Goal: Task Accomplishment & Management: Manage account settings

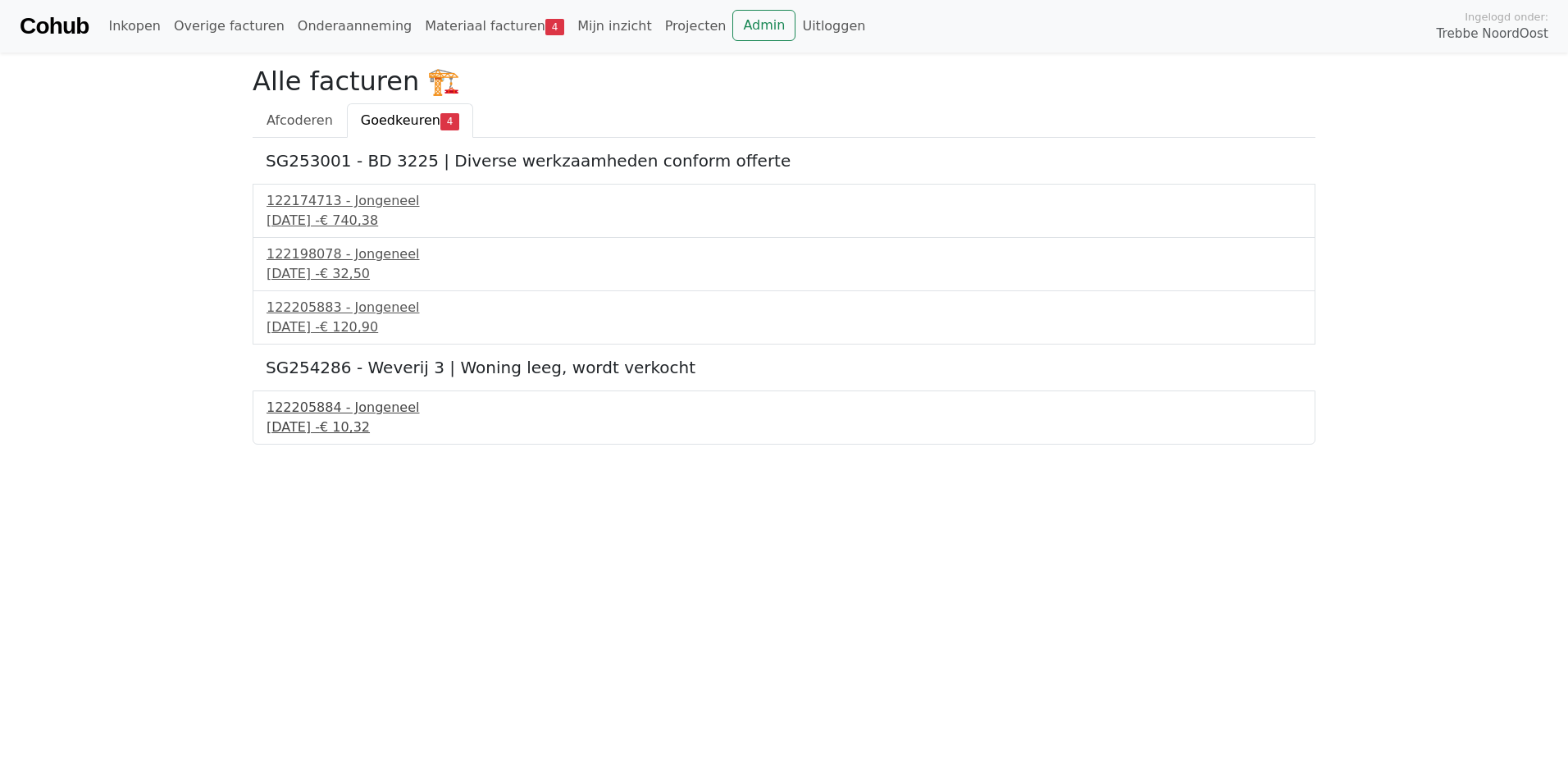
click at [371, 407] on div "122205884 - Jongeneel" at bounding box center [784, 408] width 1035 height 19
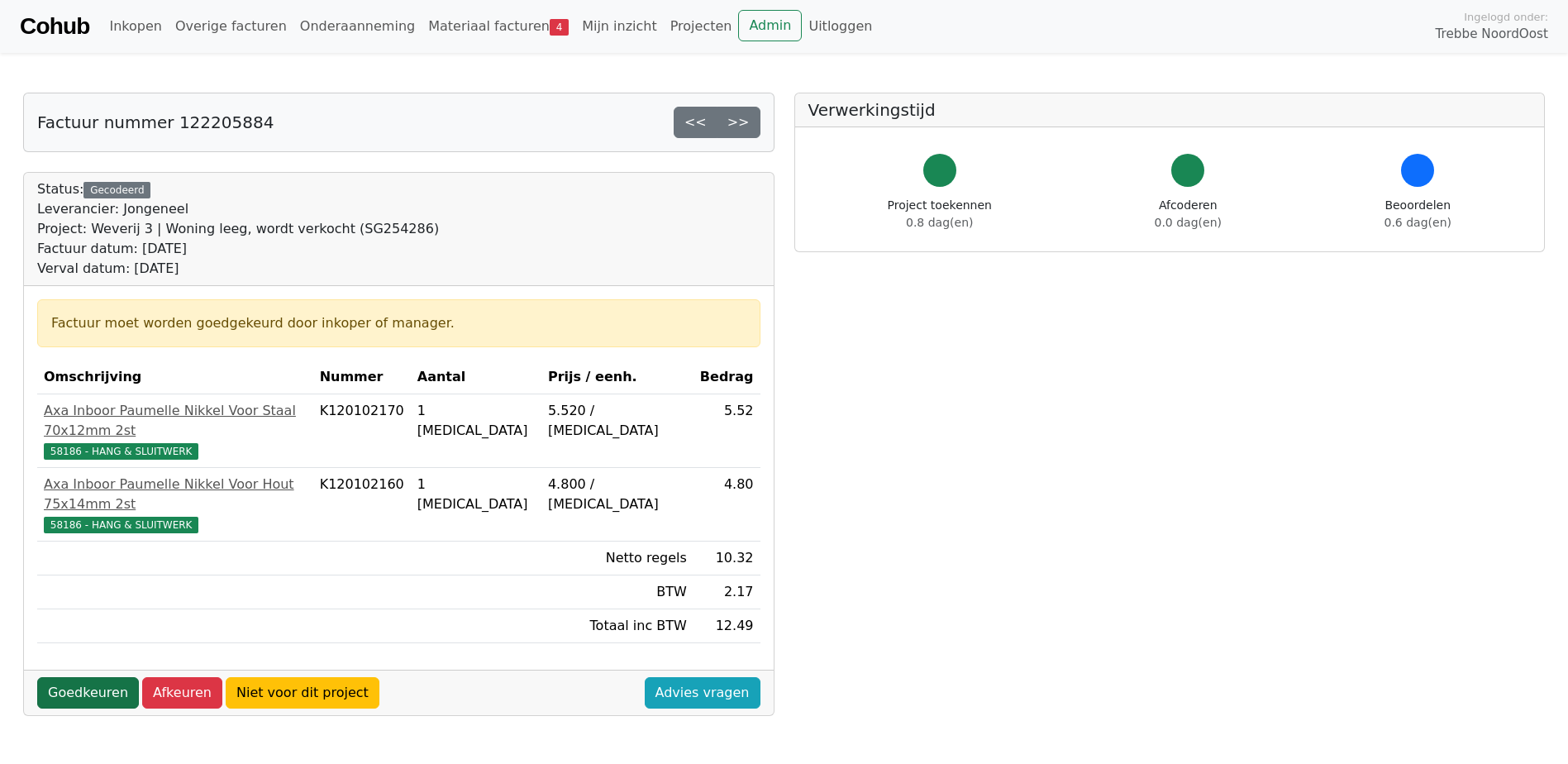
click at [72, 677] on link "Goedkeuren" at bounding box center [88, 692] width 101 height 31
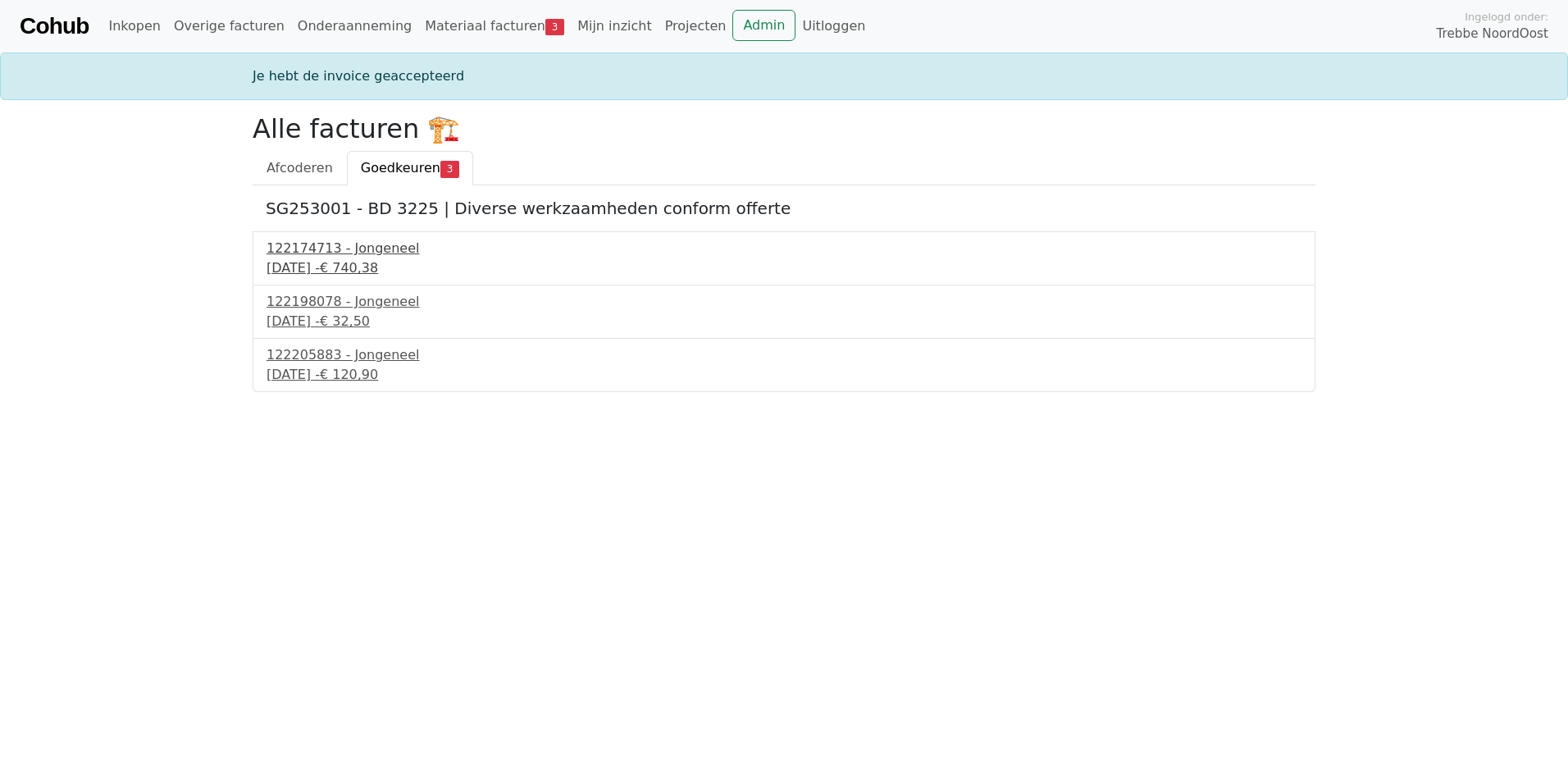
click at [357, 265] on div "[DATE] - € 740,38" at bounding box center [784, 267] width 1035 height 19
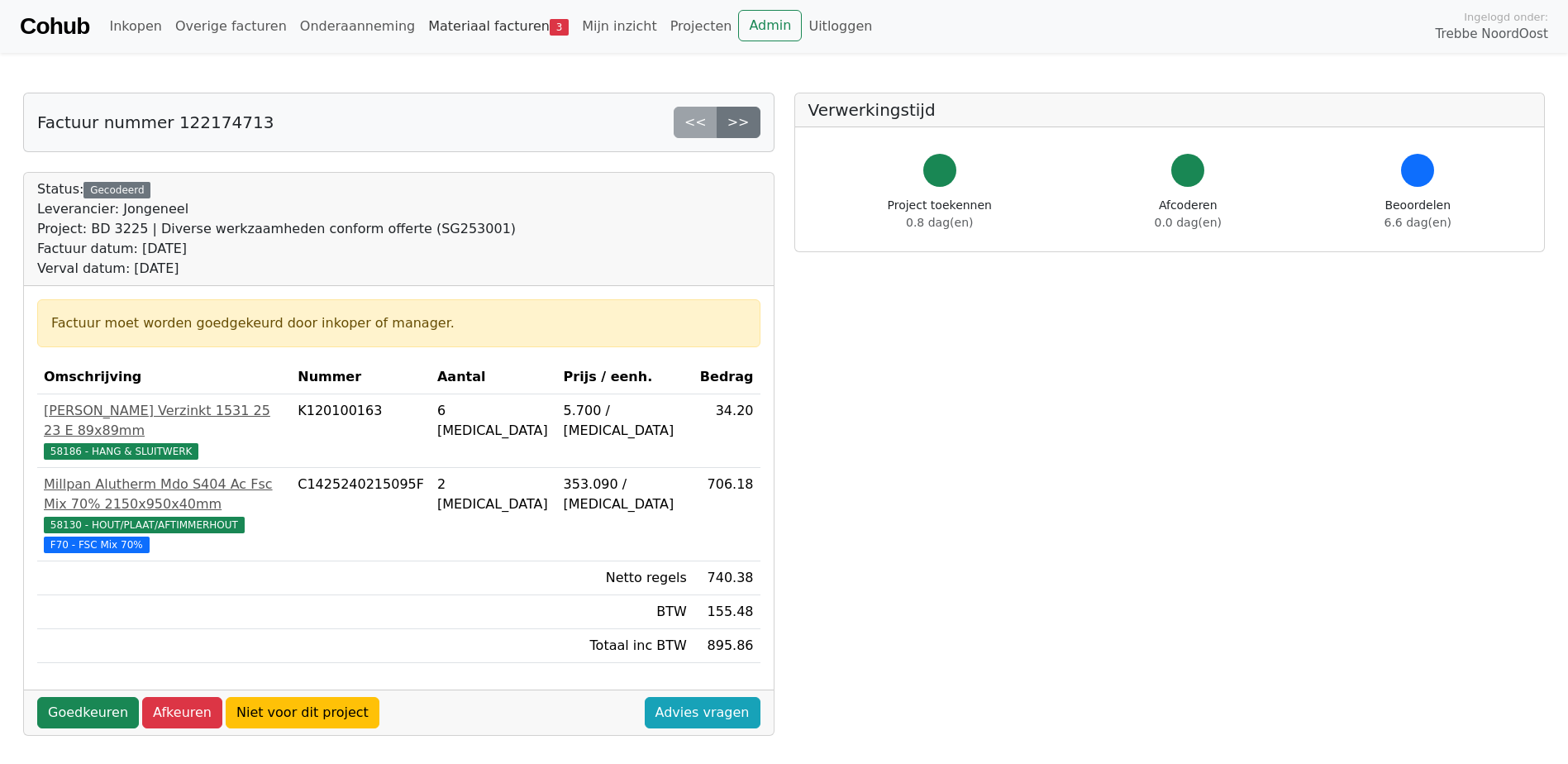
click at [471, 29] on link "Materiaal facturen 3" at bounding box center [498, 26] width 154 height 33
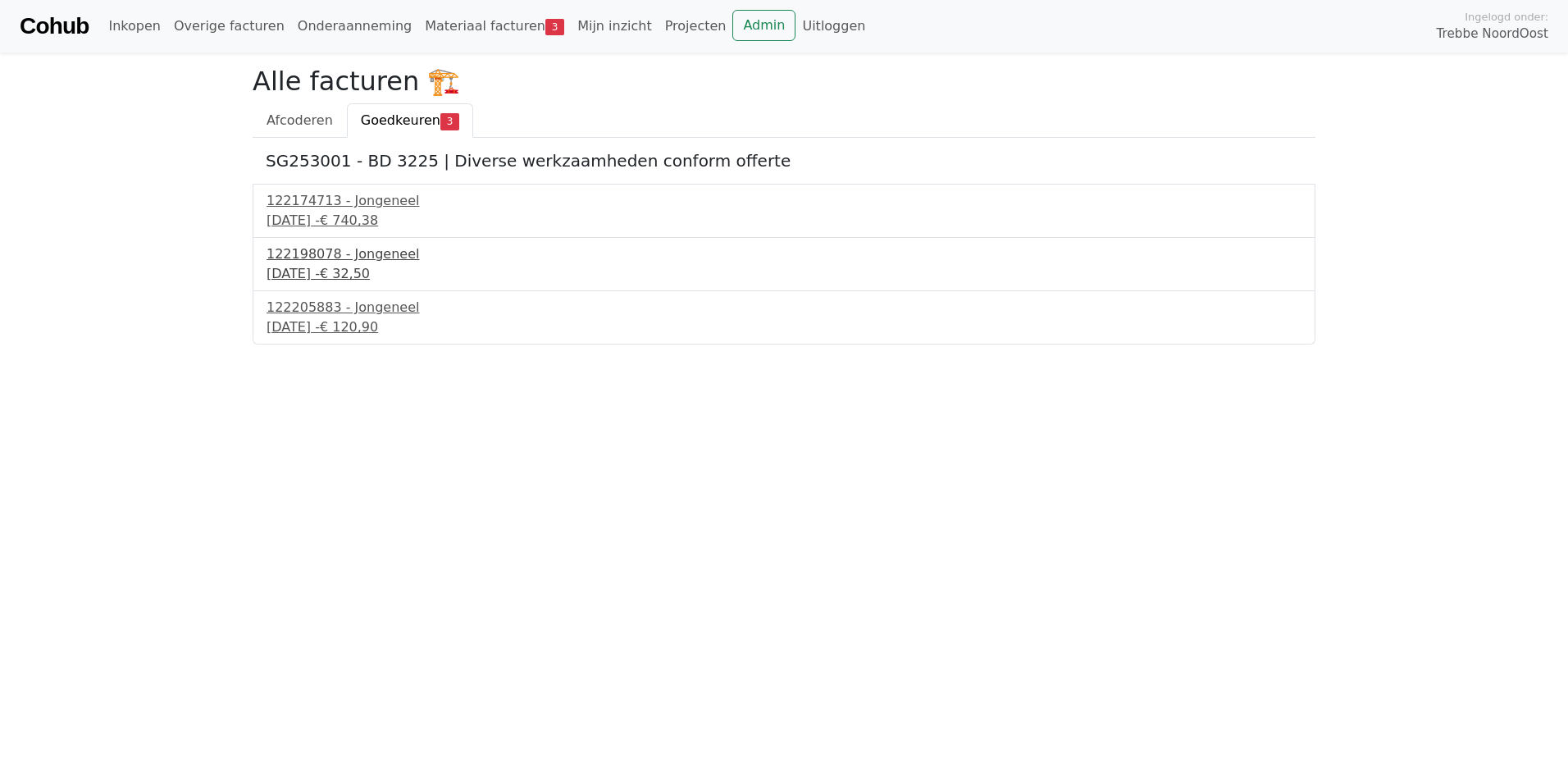
click at [353, 272] on div "24 september 2025 - € 32,50" at bounding box center [784, 273] width 1035 height 19
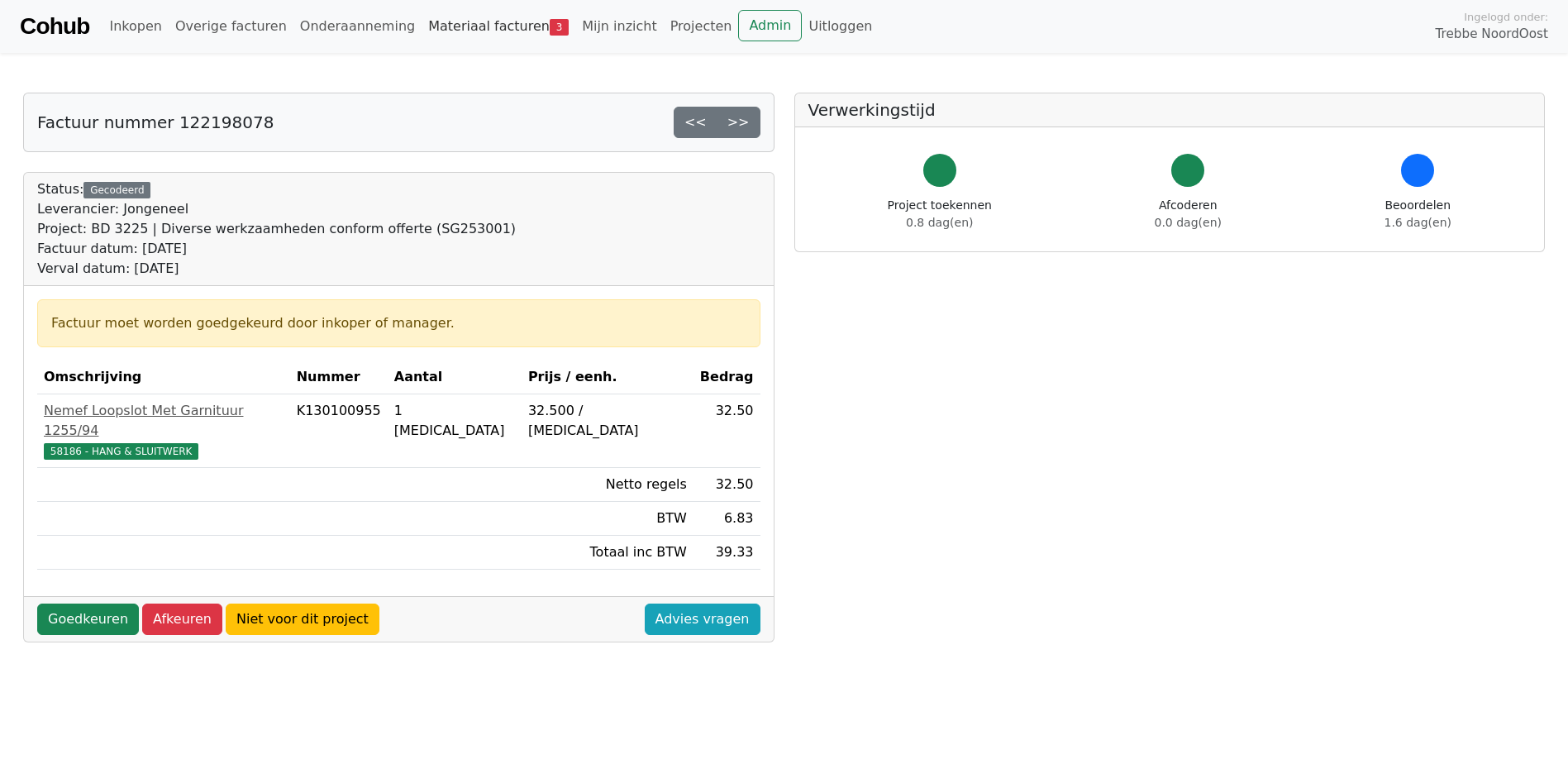
click at [464, 22] on link "Materiaal facturen 3" at bounding box center [498, 26] width 154 height 33
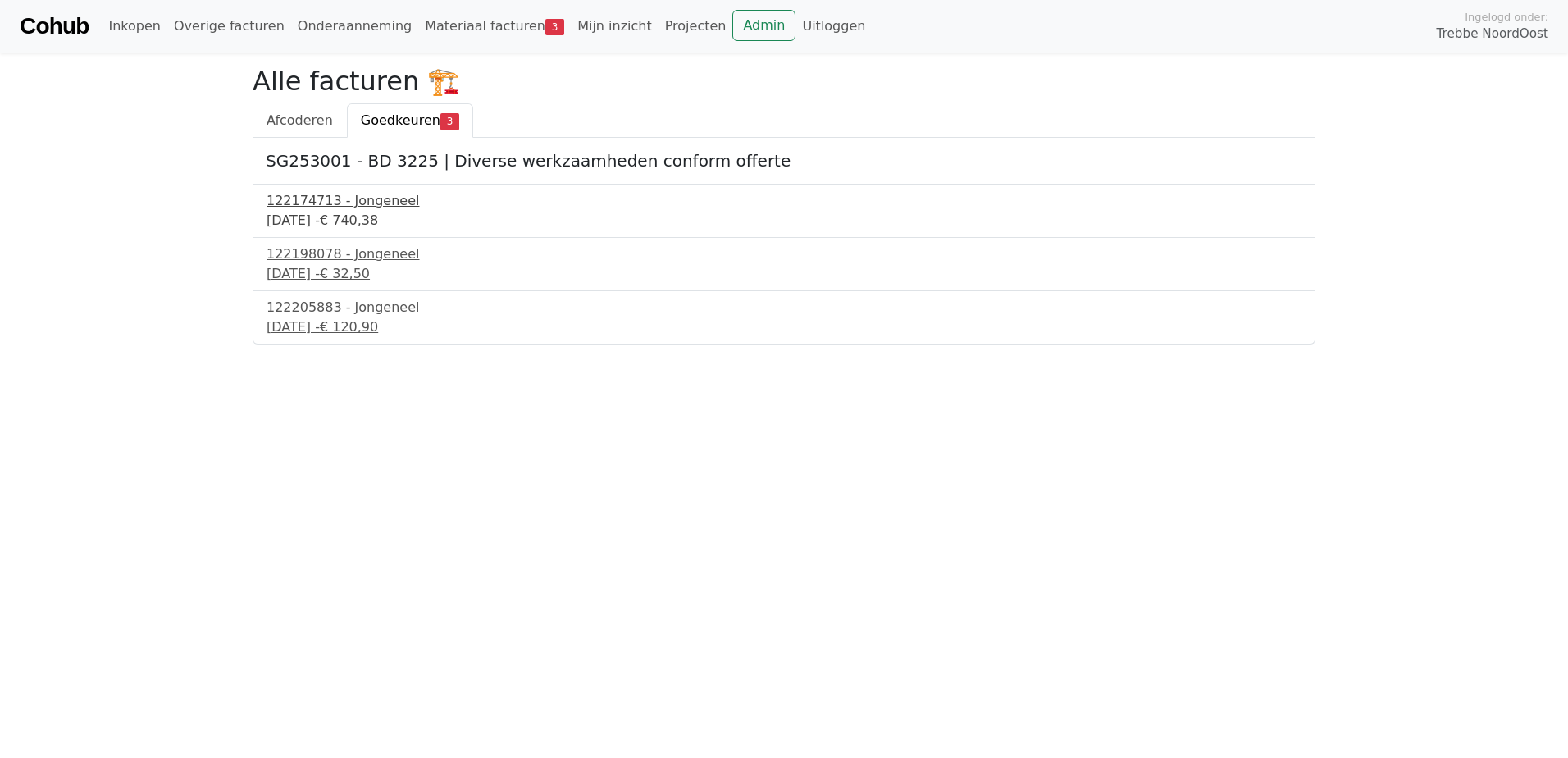
click at [355, 215] on div "19 september 2025 - € 740,38" at bounding box center [784, 220] width 1035 height 19
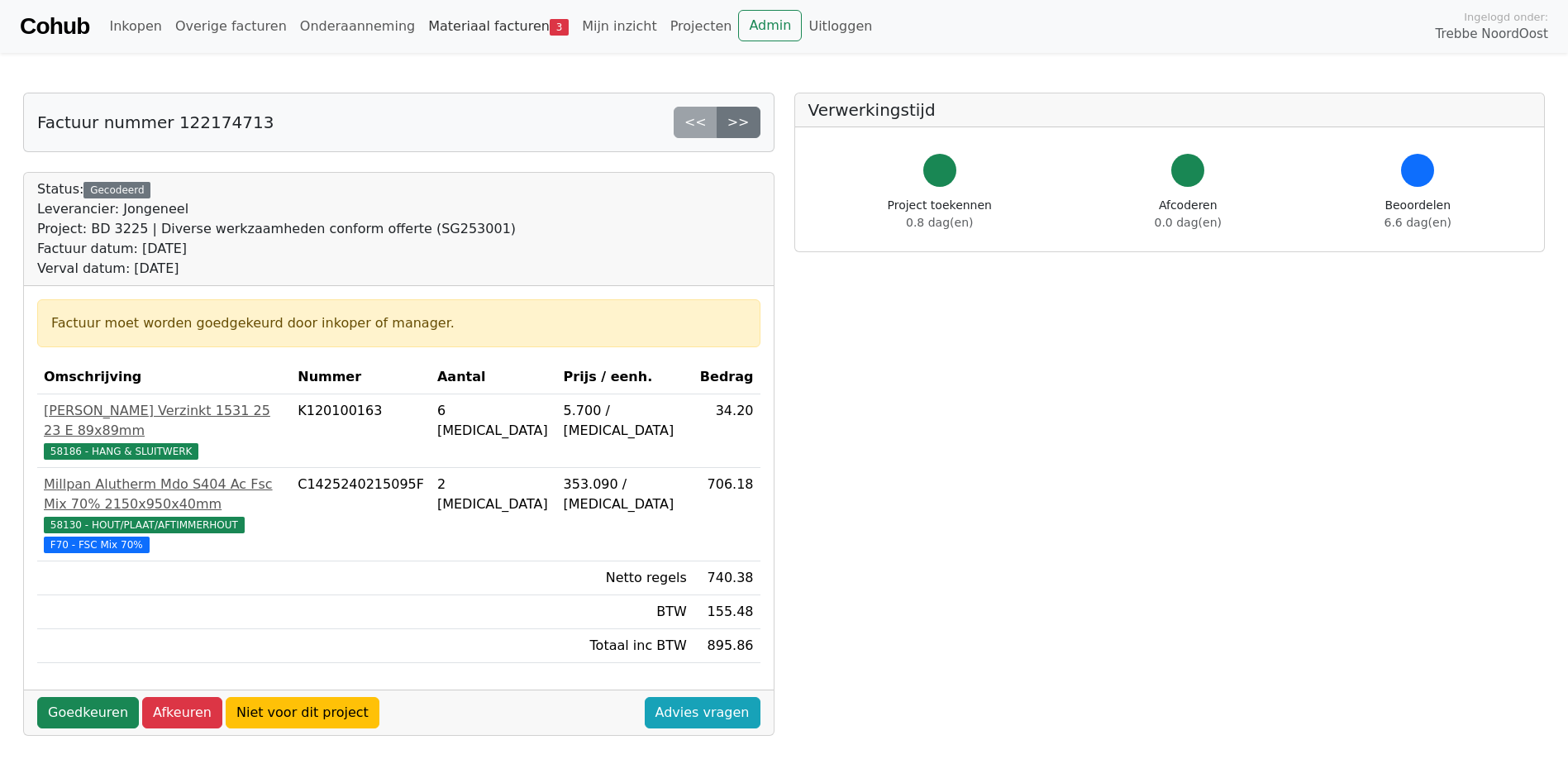
click at [422, 31] on link "Materiaal facturen 3" at bounding box center [498, 26] width 154 height 33
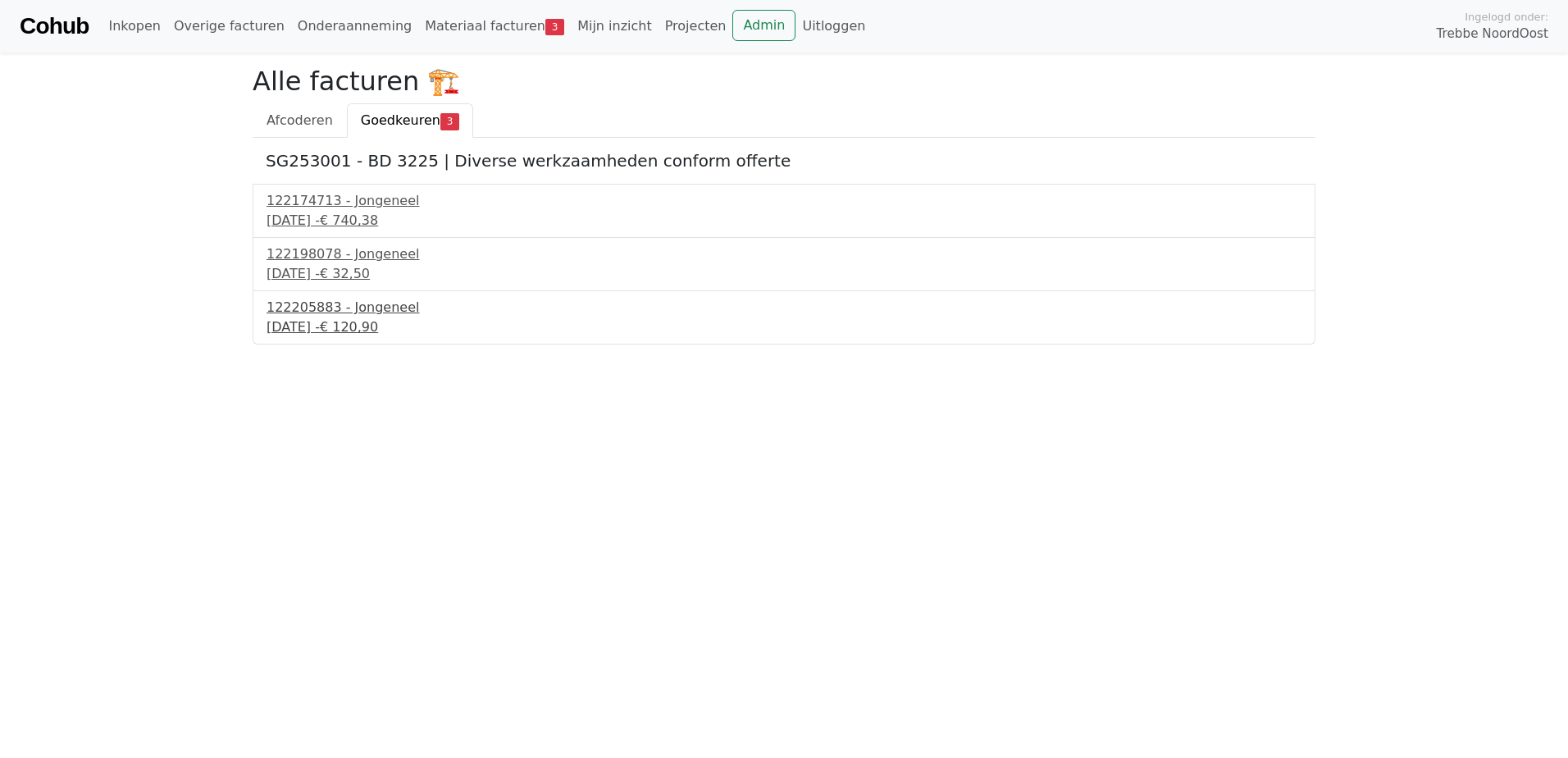
click at [336, 309] on div "122205883 - Jongeneel" at bounding box center [784, 307] width 1035 height 19
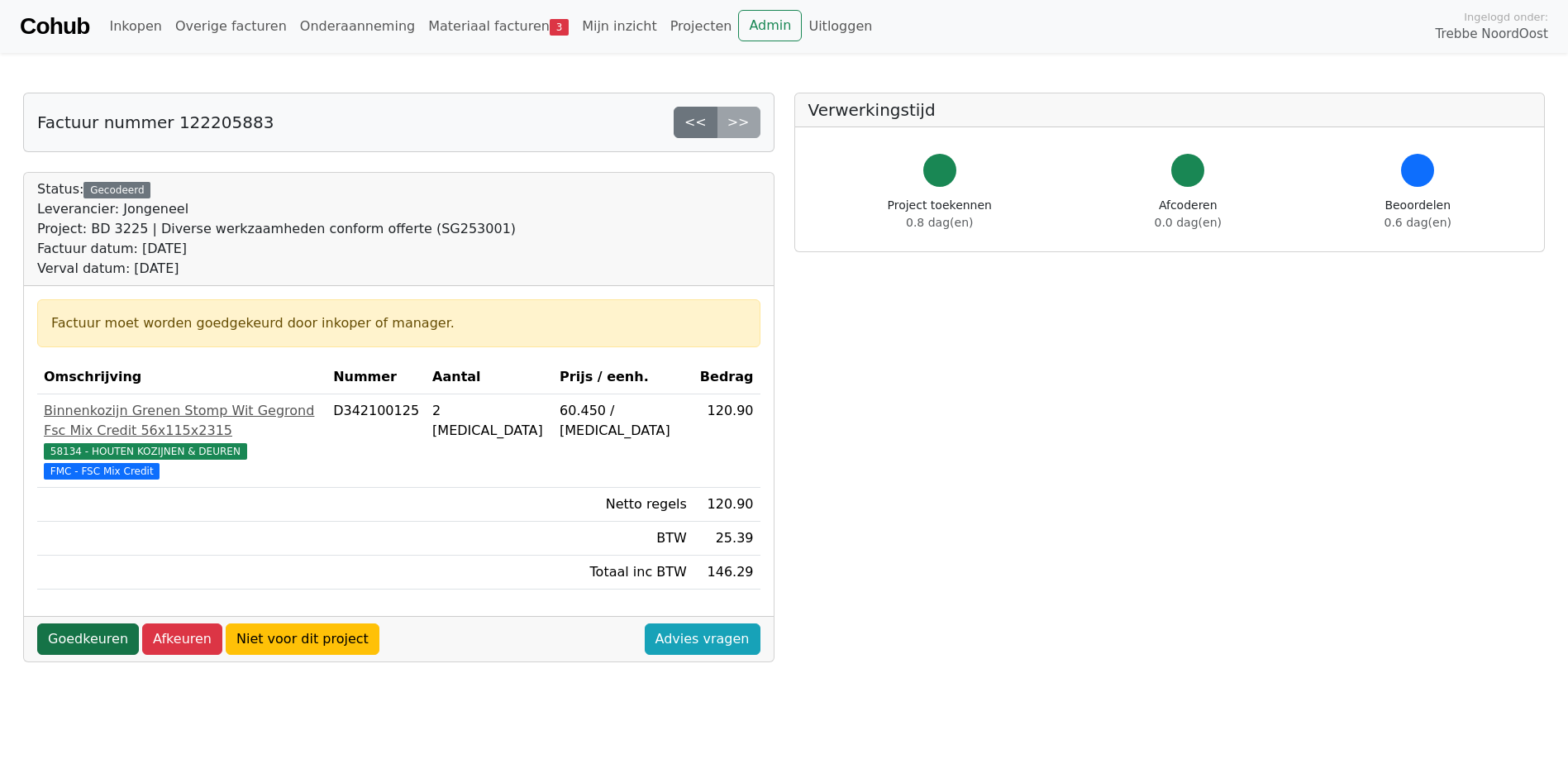
click at [90, 624] on link "Goedkeuren" at bounding box center [88, 639] width 101 height 31
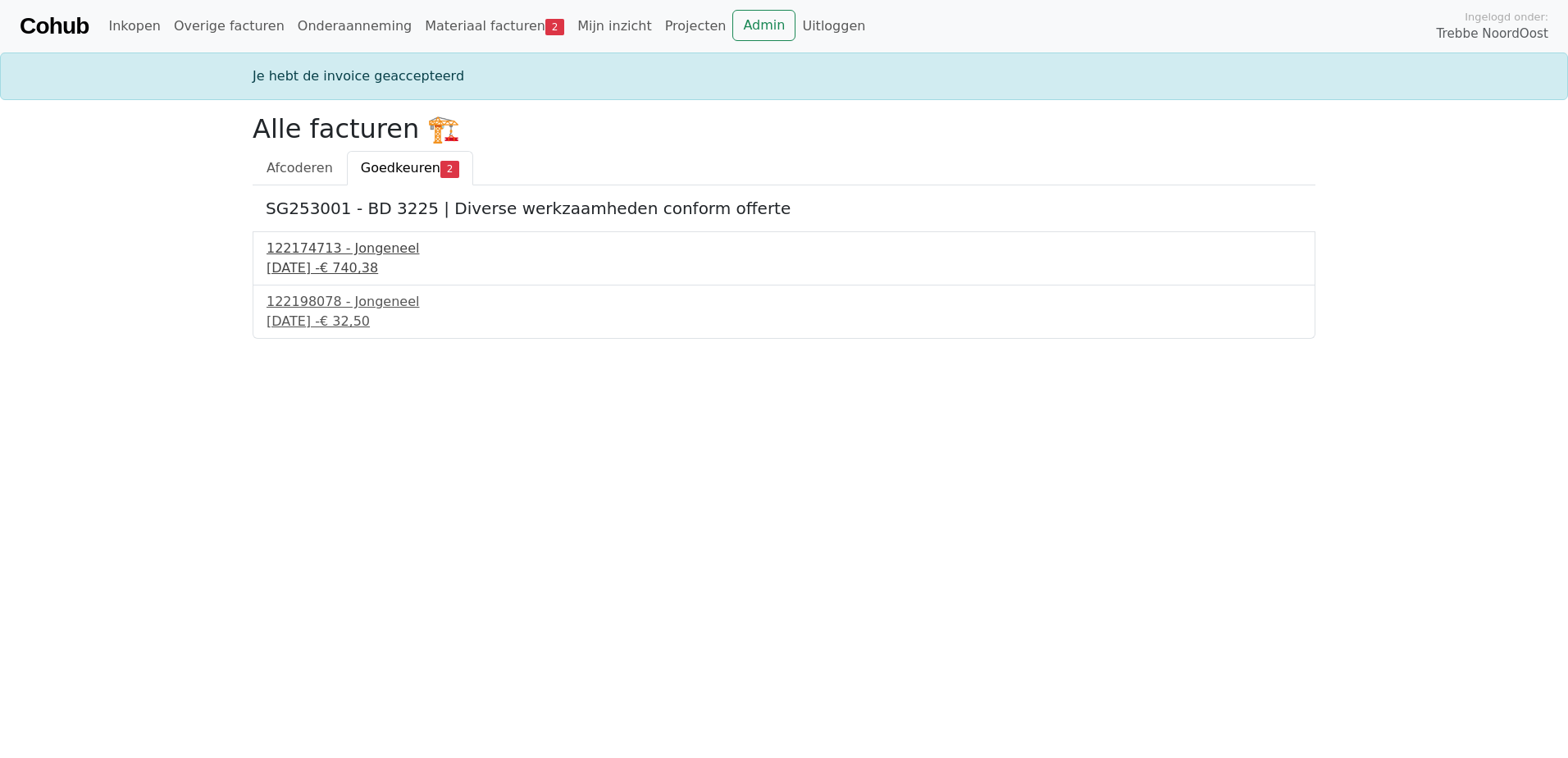
click at [334, 247] on div "122174713 - Jongeneel" at bounding box center [784, 248] width 1035 height 19
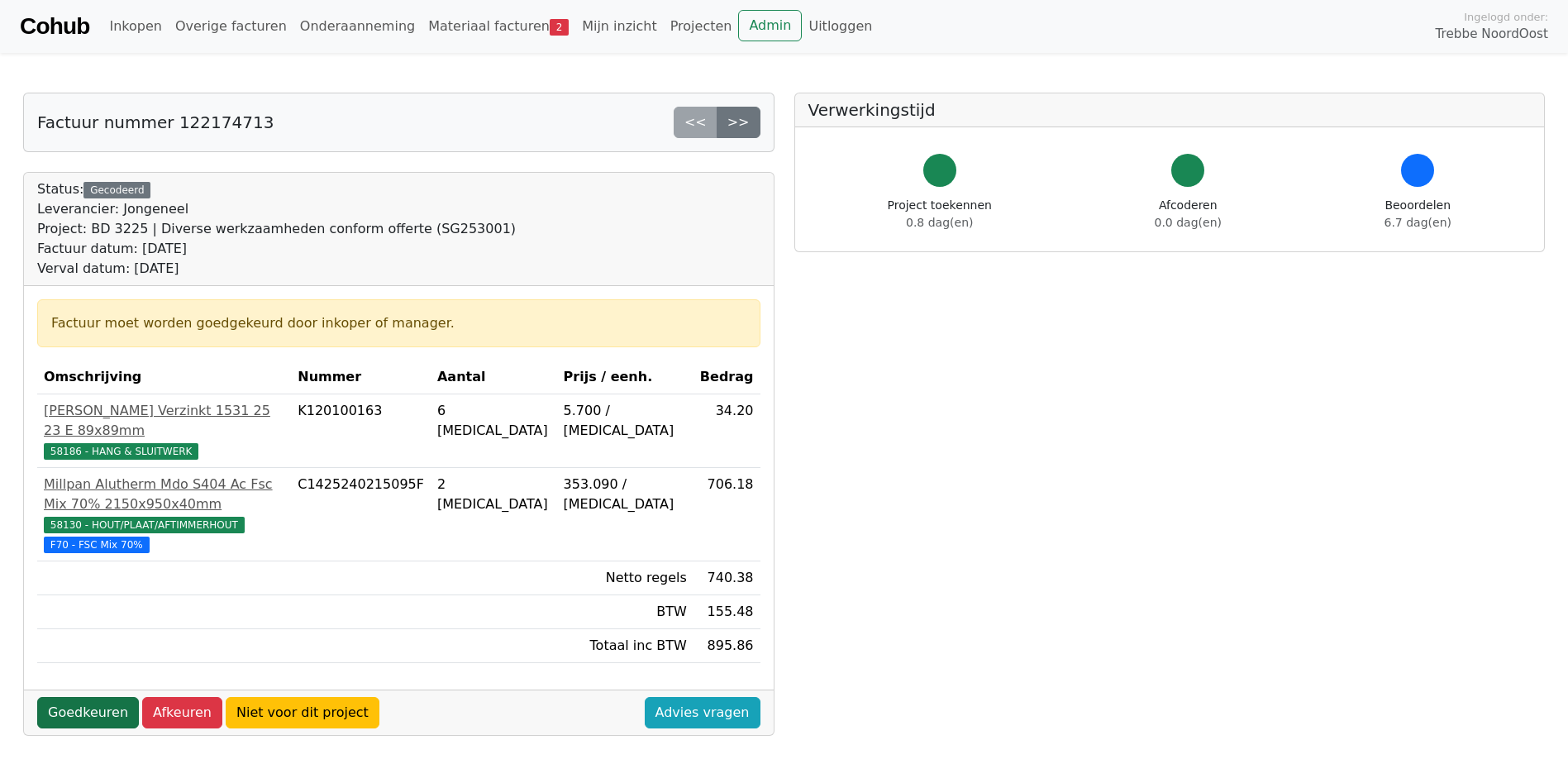
click at [79, 697] on link "Goedkeuren" at bounding box center [88, 712] width 101 height 31
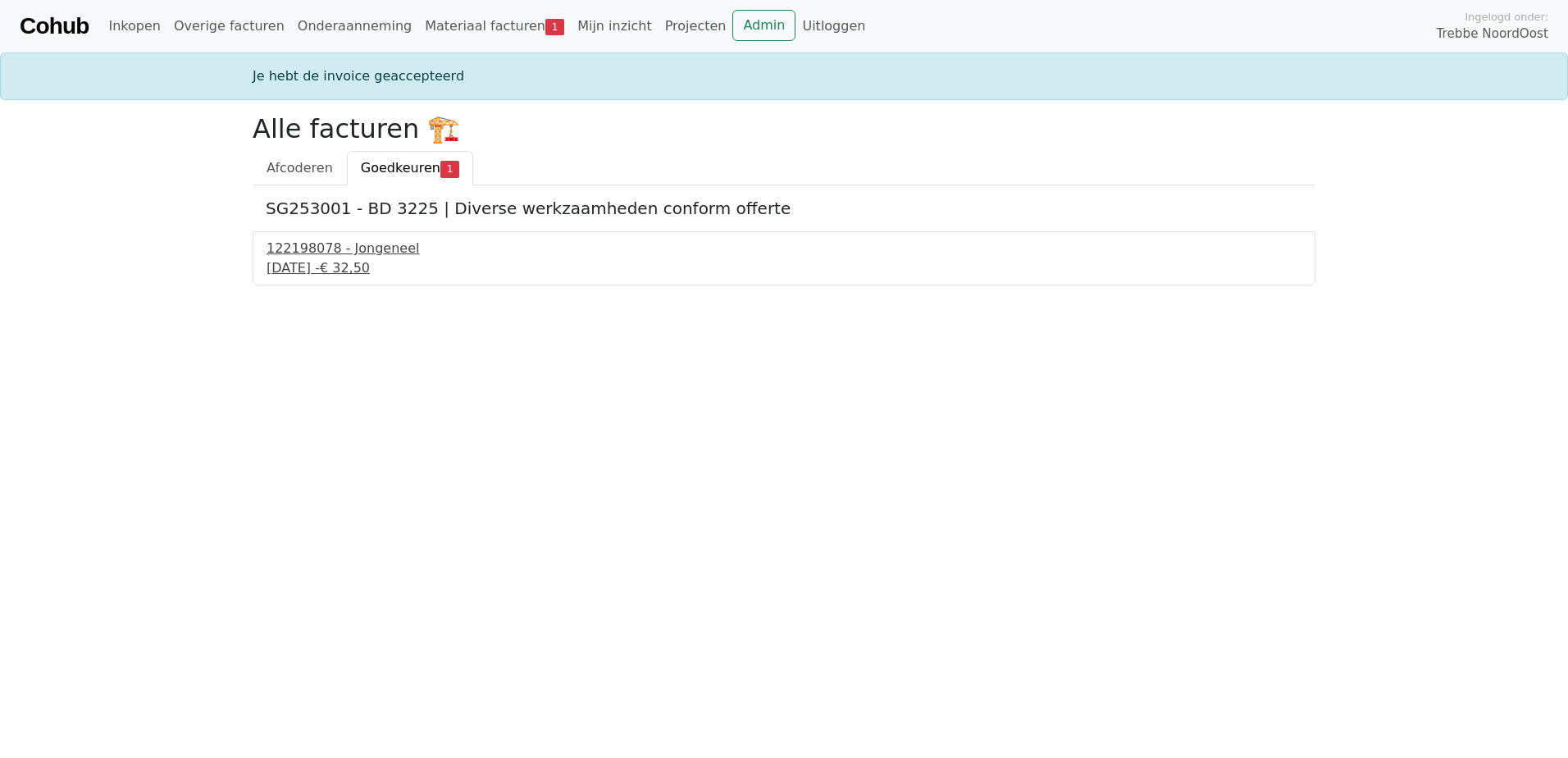
click at [369, 267] on div "24 september 2025 - € 32,50" at bounding box center [784, 267] width 1035 height 19
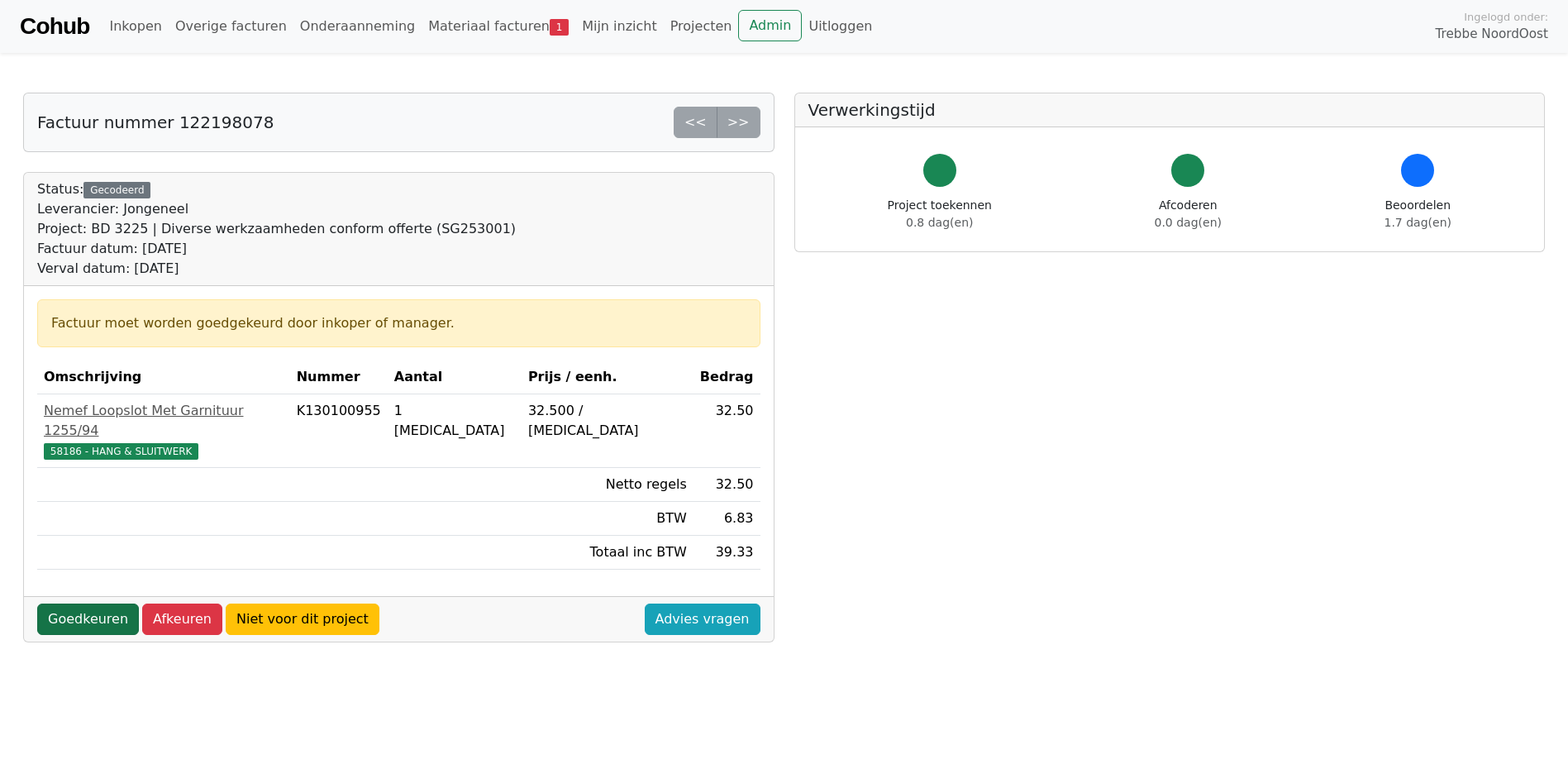
click at [91, 606] on link "Goedkeuren" at bounding box center [88, 619] width 101 height 31
